Goal: Information Seeking & Learning: Find specific fact

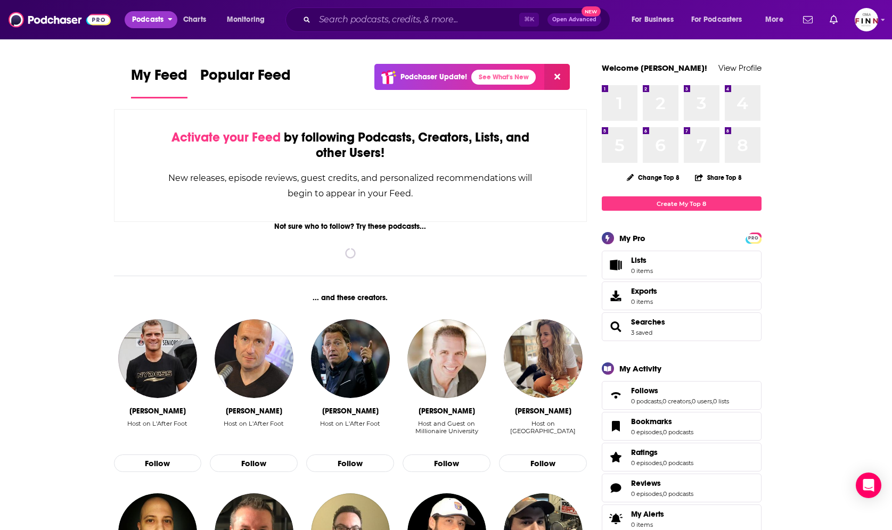
click at [152, 21] on span "Podcasts" at bounding box center [147, 19] width 31 height 15
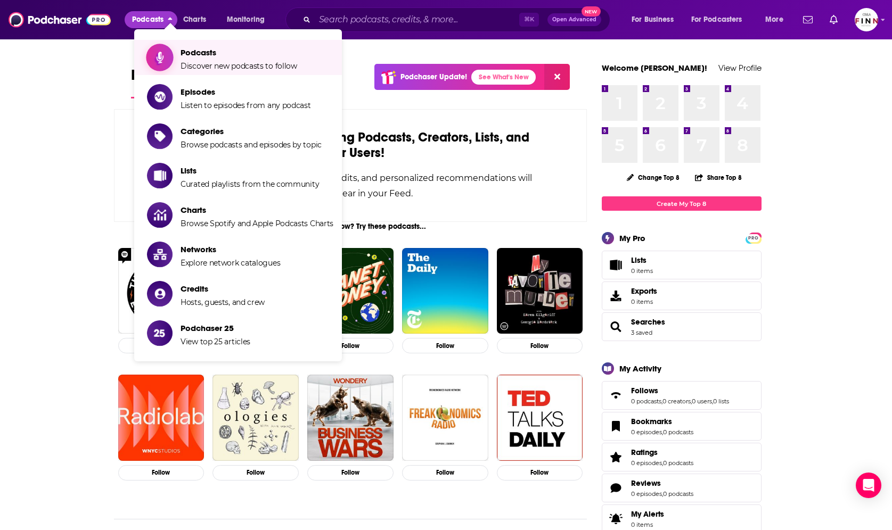
click at [197, 50] on span "Podcasts" at bounding box center [239, 52] width 117 height 10
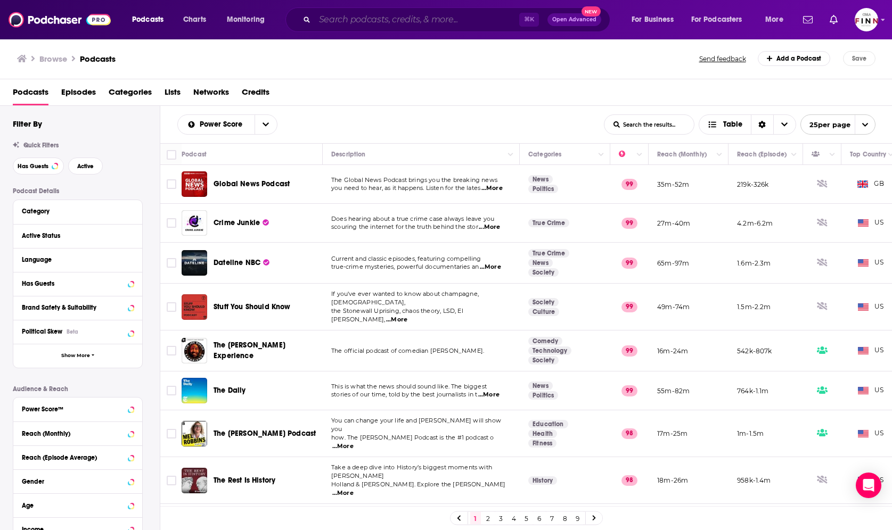
click at [449, 20] on input "Search podcasts, credits, & more..." at bounding box center [417, 19] width 204 height 17
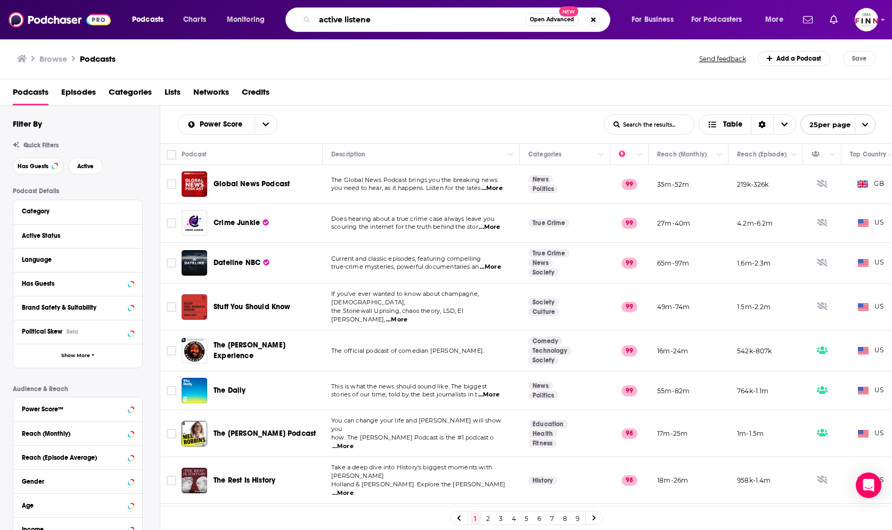
type input "active listener"
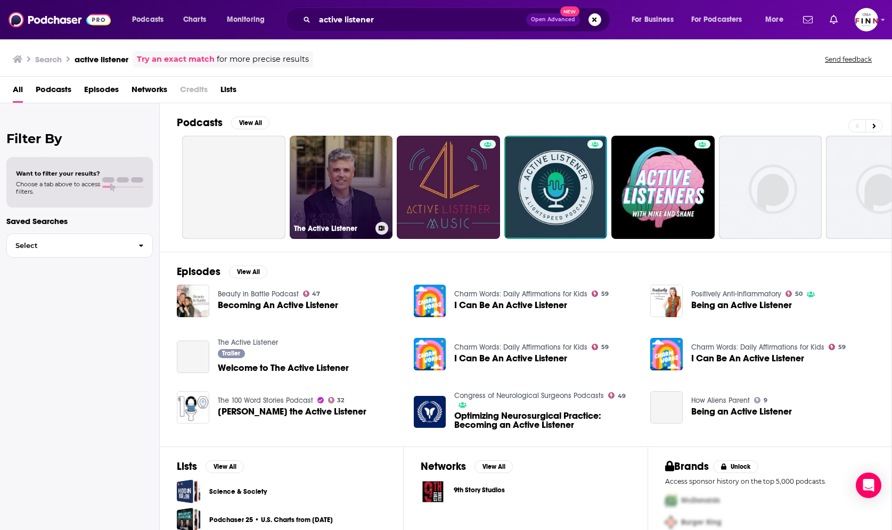
scroll to position [15, 0]
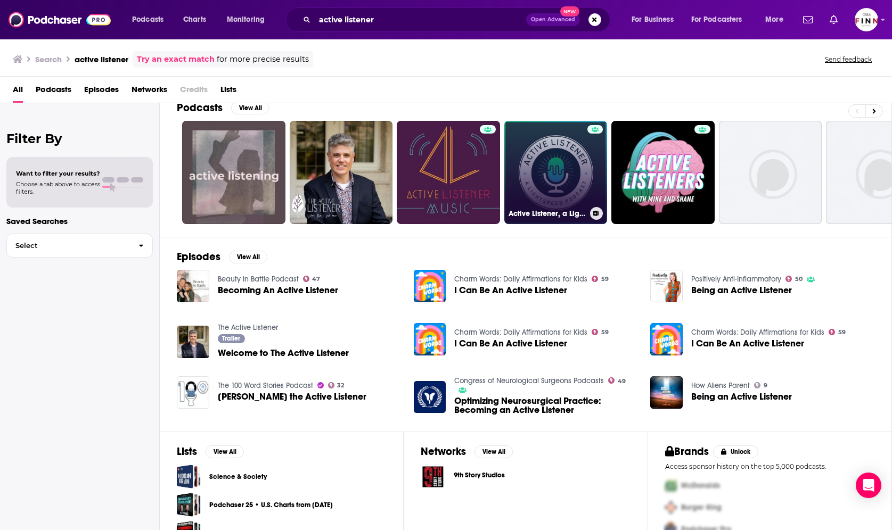
click at [555, 187] on link "Active Listener, a Lightspeed Podcast" at bounding box center [555, 172] width 103 height 103
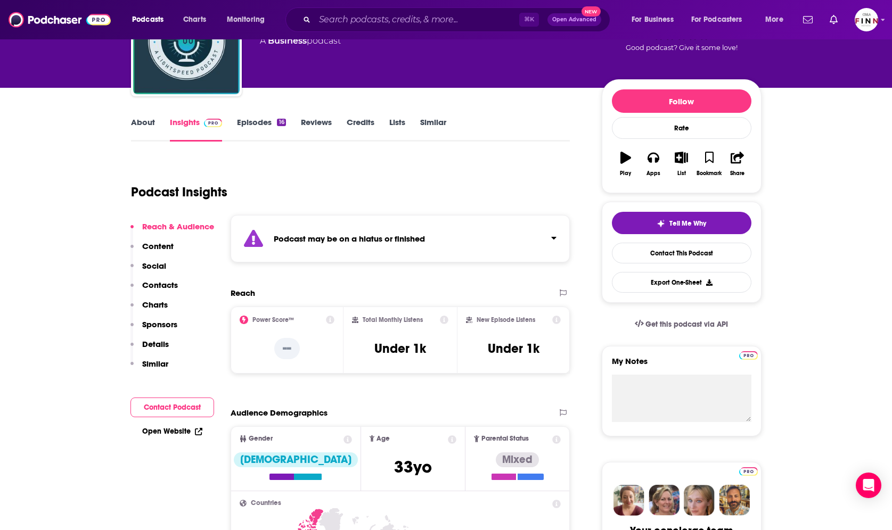
scroll to position [84, 0]
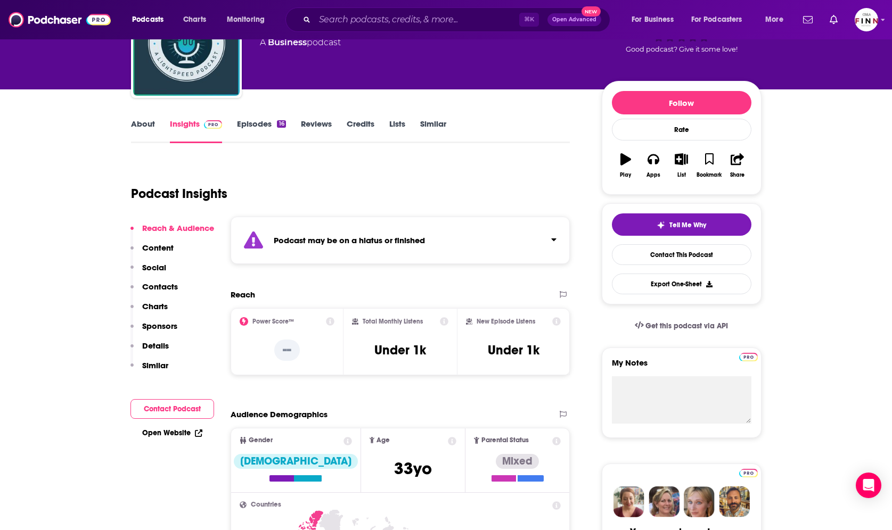
click at [444, 320] on icon at bounding box center [444, 321] width 9 height 9
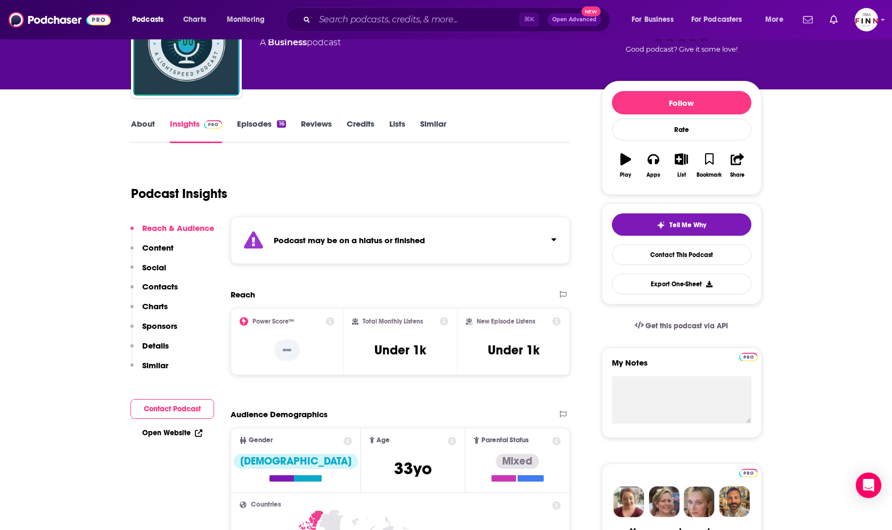
scroll to position [0, 0]
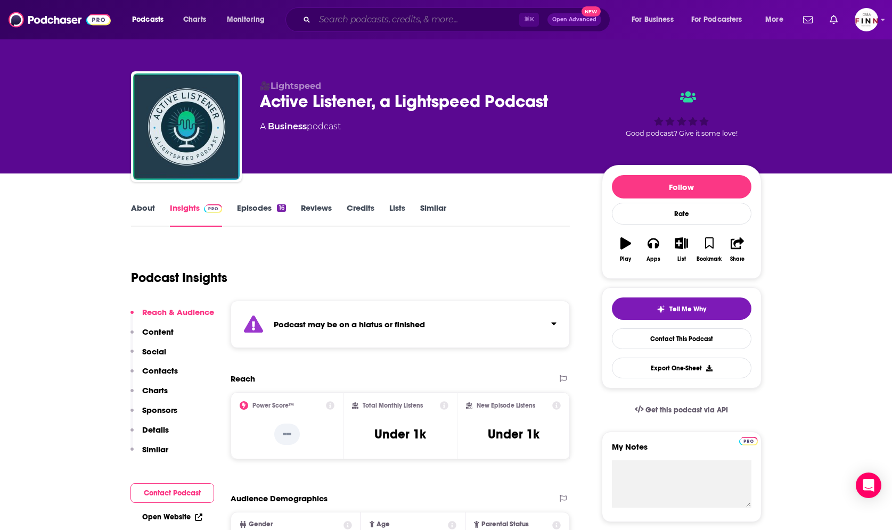
click at [378, 15] on input "Search podcasts, credits, & more..." at bounding box center [417, 19] width 204 height 17
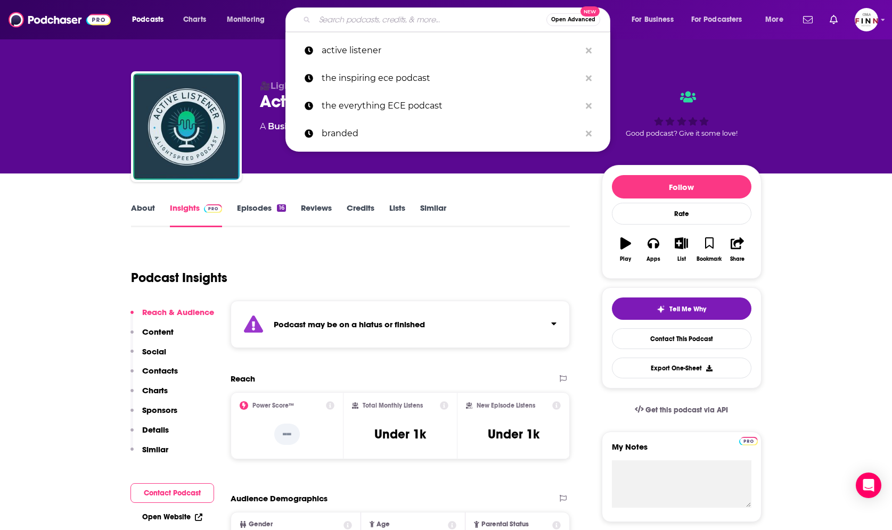
click at [391, 23] on input "Search podcasts, credits, & more..." at bounding box center [431, 19] width 232 height 17
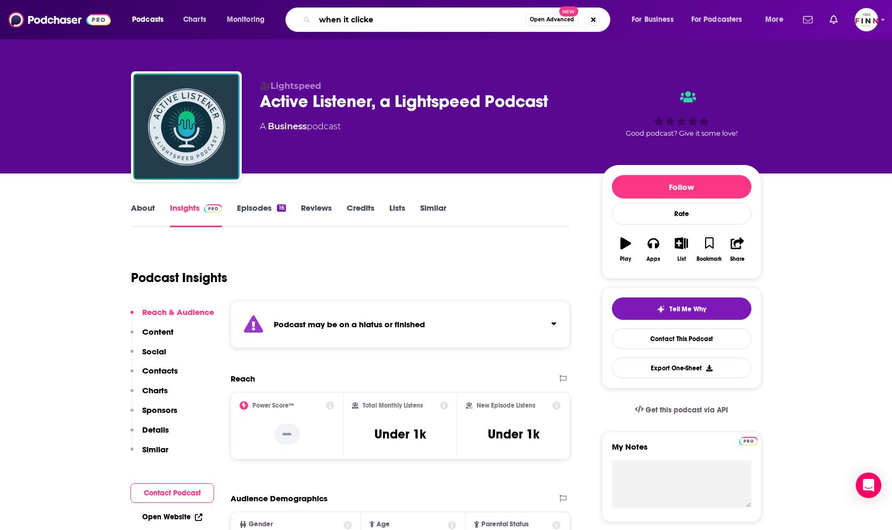
type input "when it clicked"
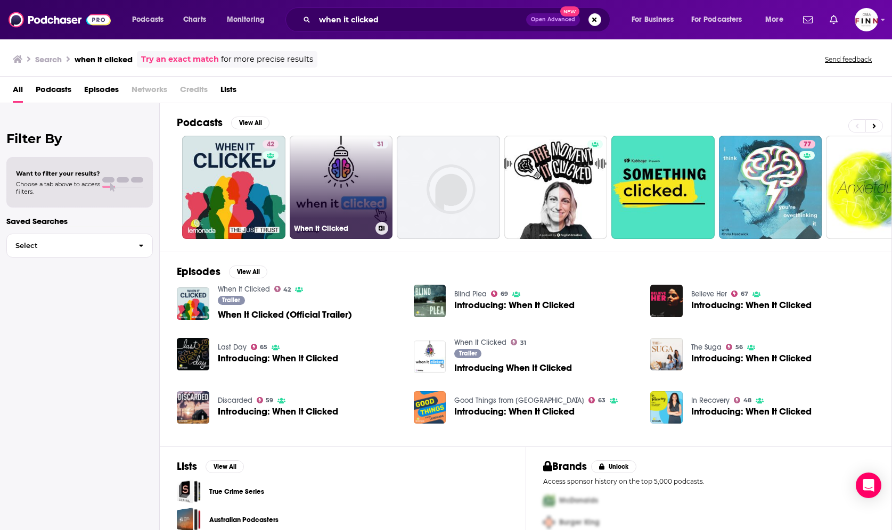
click at [337, 178] on link "31 When It Clicked" at bounding box center [341, 187] width 103 height 103
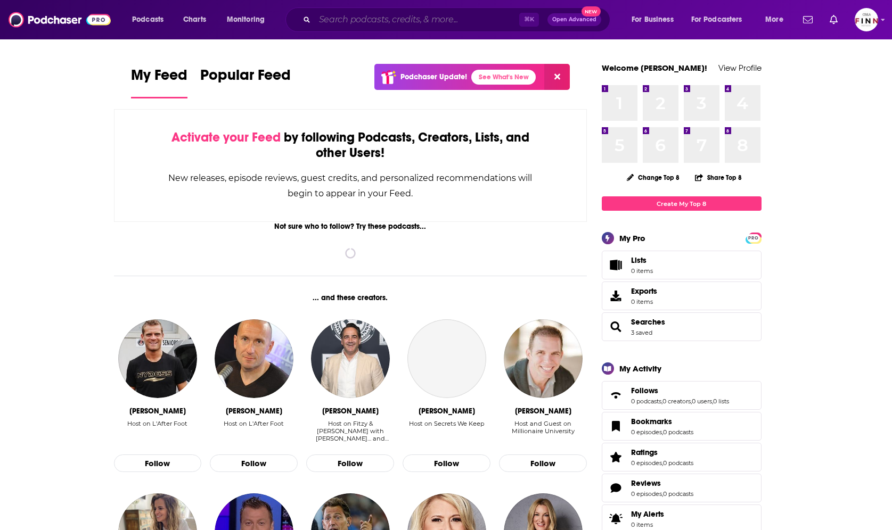
click at [346, 14] on input "Search podcasts, credits, & more..." at bounding box center [417, 19] width 204 height 17
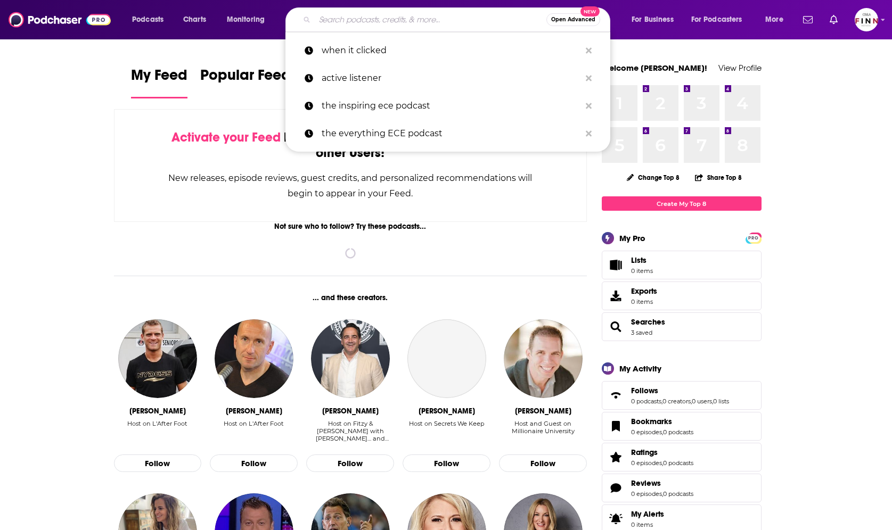
paste input "First Block & The Pain of Scale"
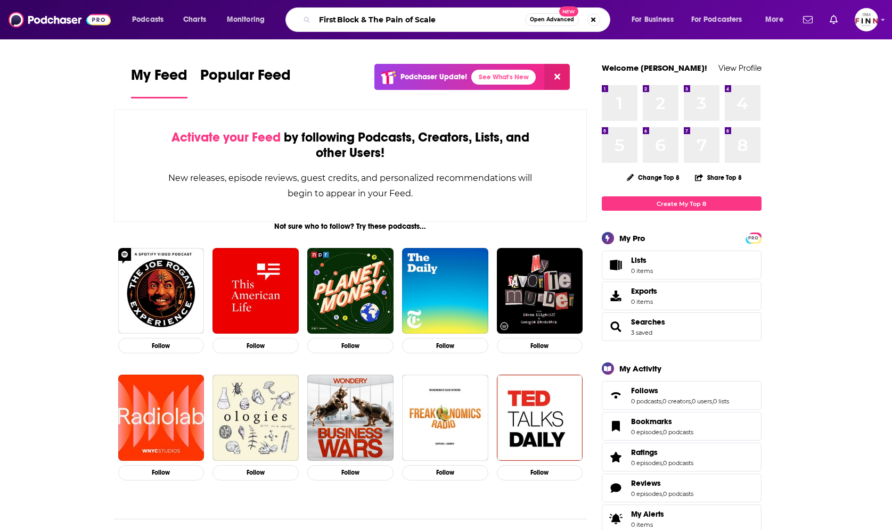
type input "First Block & The Pain of Scale"
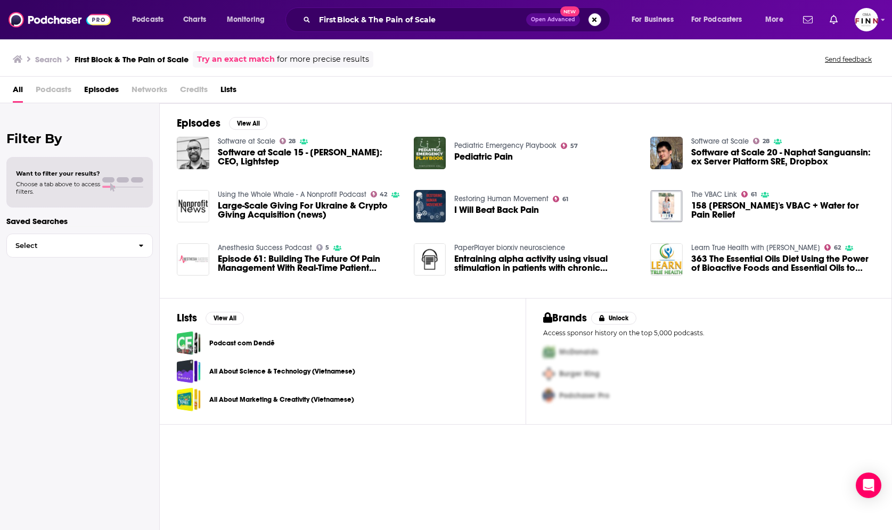
click at [64, 88] on span "Podcasts" at bounding box center [54, 92] width 36 height 22
click at [54, 91] on span "Podcasts" at bounding box center [54, 92] width 36 height 22
click at [23, 85] on div "All Podcasts Episodes Networks Credits Lists" at bounding box center [448, 92] width 871 height 22
click at [21, 91] on span "All" at bounding box center [18, 92] width 10 height 22
click at [62, 91] on span "Podcasts" at bounding box center [54, 92] width 36 height 22
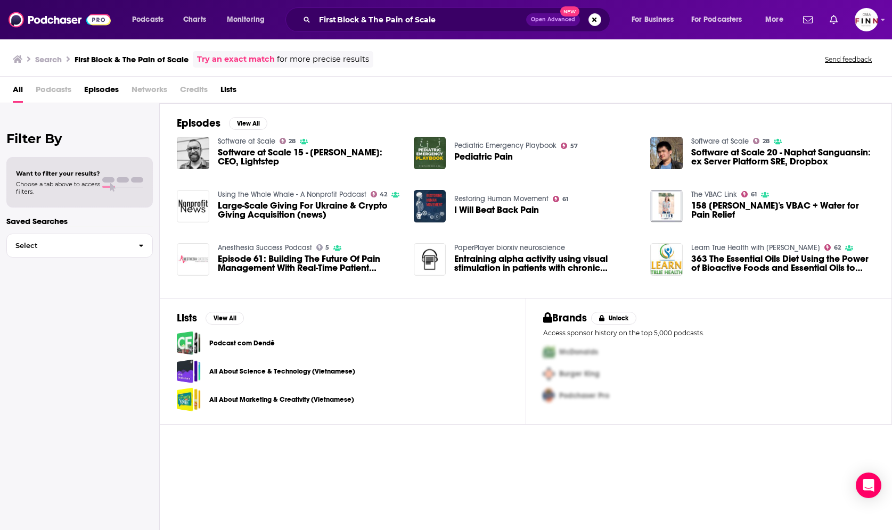
click at [140, 91] on span "Networks" at bounding box center [150, 92] width 36 height 22
click at [107, 91] on span "Episodes" at bounding box center [101, 92] width 35 height 22
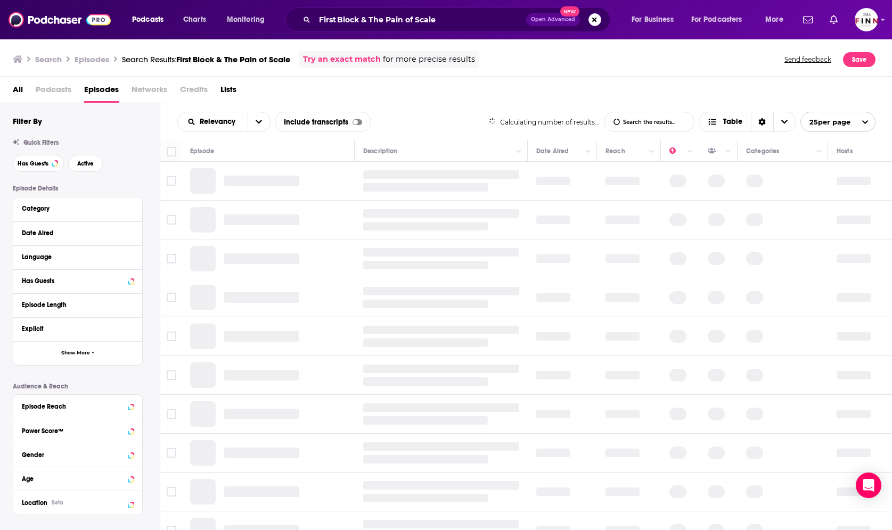
click at [67, 91] on span "Podcasts" at bounding box center [54, 92] width 36 height 22
click at [11, 92] on div "All Podcasts Episodes Networks Credits Lists" at bounding box center [446, 90] width 892 height 27
click at [19, 92] on span "All" at bounding box center [18, 92] width 10 height 22
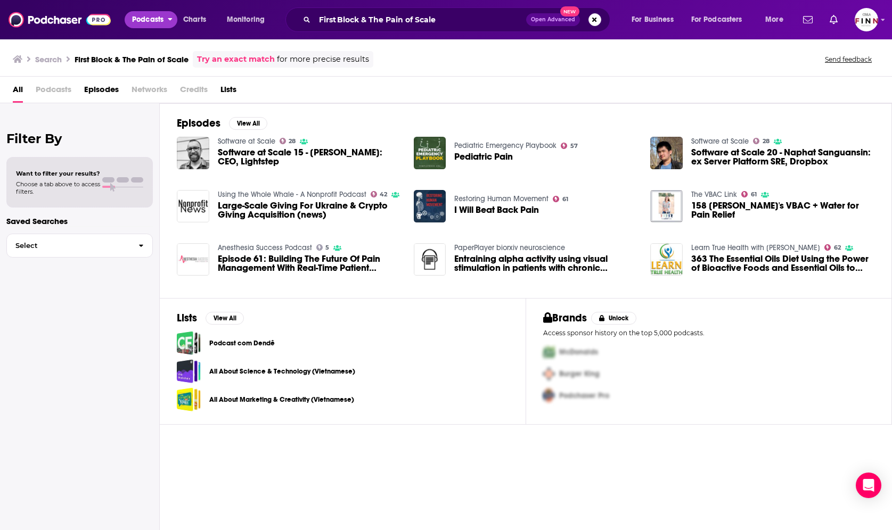
click at [161, 20] on span "Podcasts" at bounding box center [147, 19] width 31 height 15
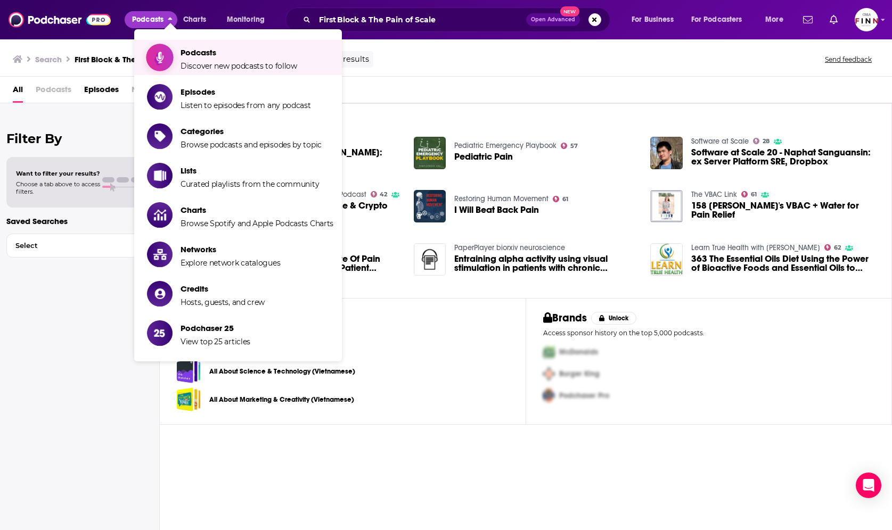
click at [199, 48] on span "Podcasts" at bounding box center [239, 52] width 117 height 10
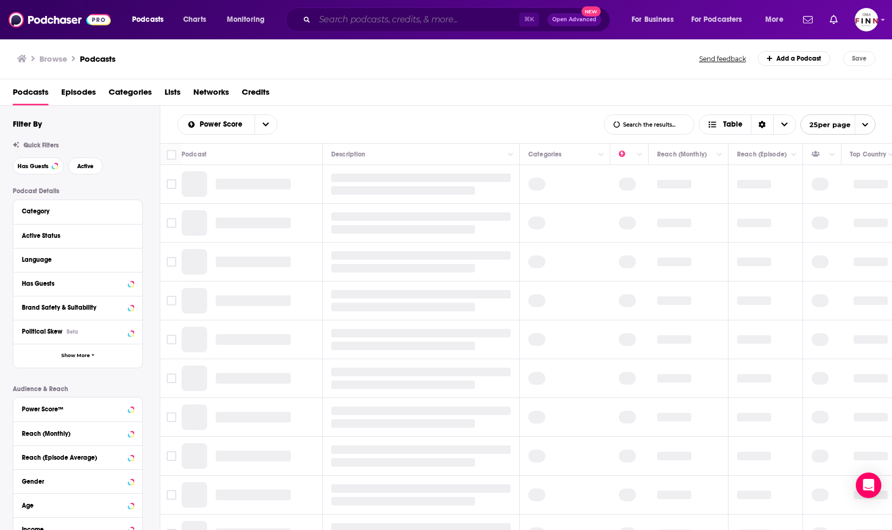
click at [394, 18] on input "Search podcasts, credits, & more..." at bounding box center [417, 19] width 204 height 17
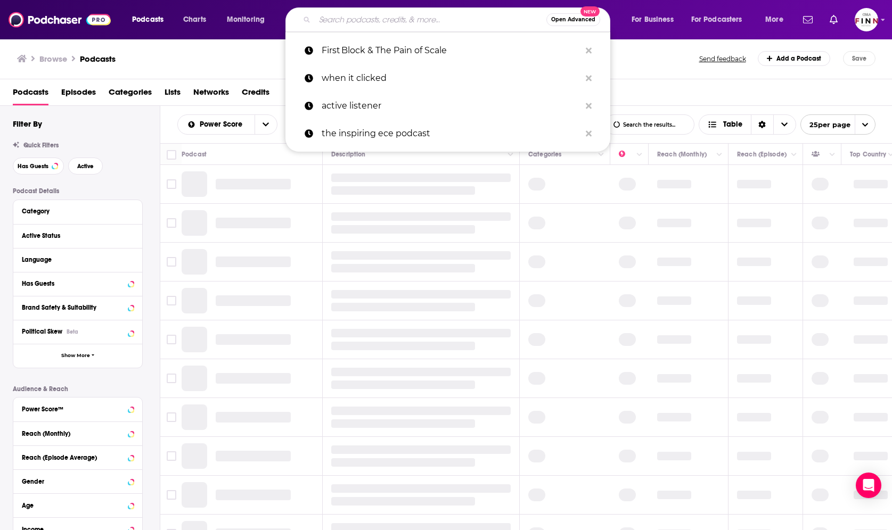
paste input "First Block & The Pain of Scale"
type input "First Block & The Pain of Scale"
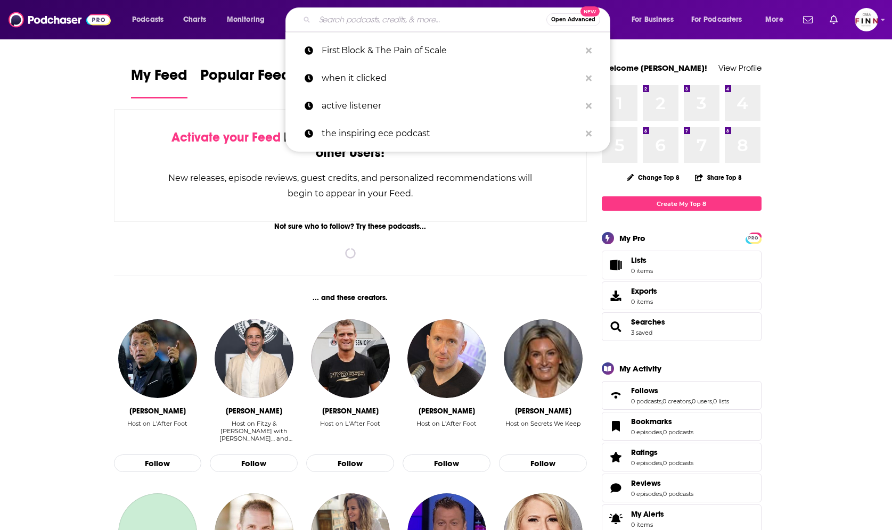
click at [361, 22] on input "Search podcasts, credits, & more..." at bounding box center [431, 19] width 232 height 17
paste input "First Block & The Pain of Scale"
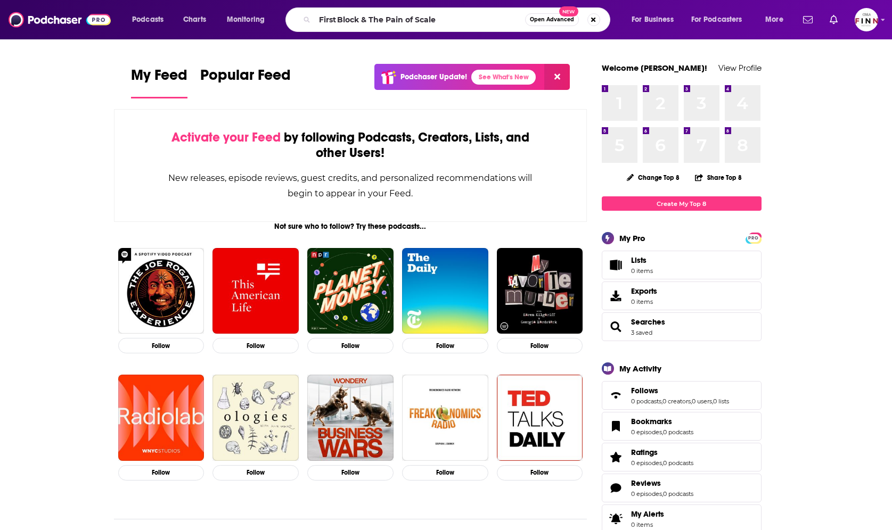
click at [437, 29] on div "First Block & The Pain of Scale Open Advanced New" at bounding box center [447, 19] width 325 height 24
click at [444, 28] on div "First Block & The Pain of Scale Open Advanced New" at bounding box center [447, 19] width 325 height 24
drag, startPoint x: 450, startPoint y: 26, endPoint x: 362, endPoint y: 20, distance: 88.1
click at [362, 20] on input "First Block & The Pain of Scale" at bounding box center [420, 19] width 210 height 17
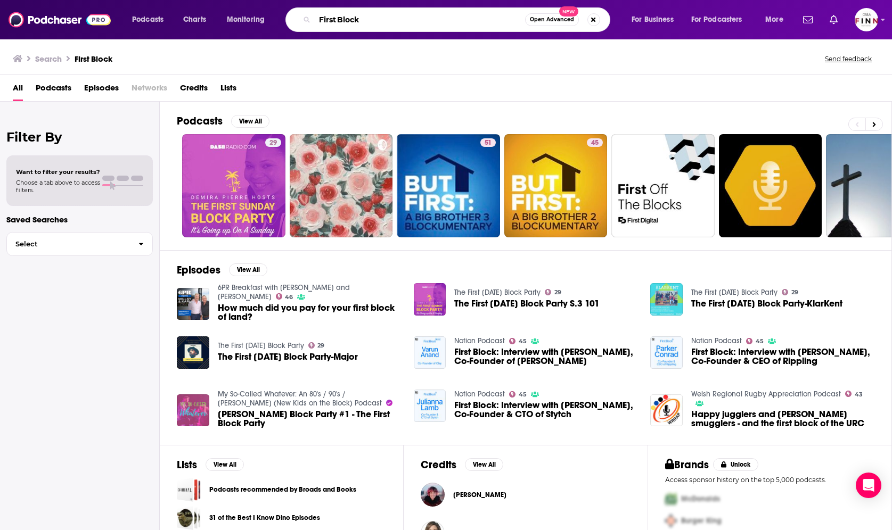
click at [346, 15] on input "First Block" at bounding box center [420, 19] width 210 height 17
paste input "& The Pain of Scale"
drag, startPoint x: 371, startPoint y: 19, endPoint x: 266, endPoint y: 18, distance: 104.4
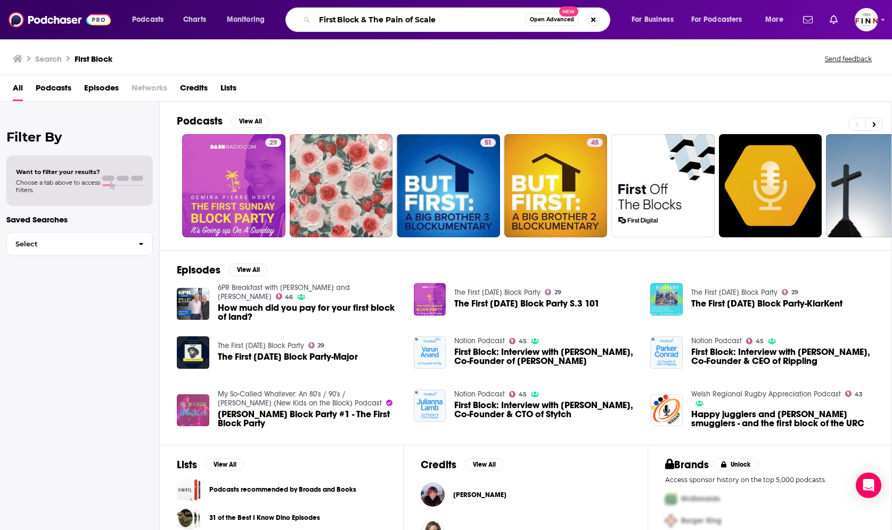
click at [266, 18] on div "Podcasts Charts Monitoring First Block & The Pain of Scale Open Advanced New Fo…" at bounding box center [459, 19] width 669 height 24
type input "The Pain of Scale"
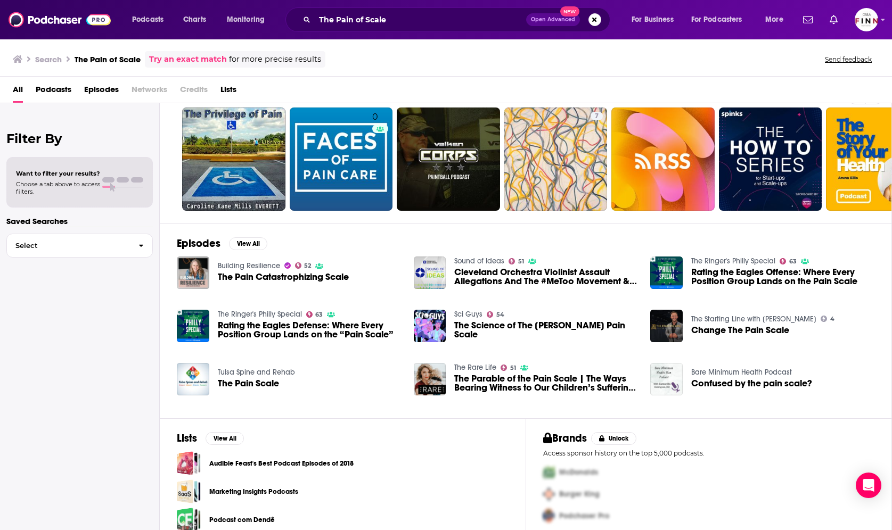
scroll to position [39, 0]
